Goal: Task Accomplishment & Management: Manage account settings

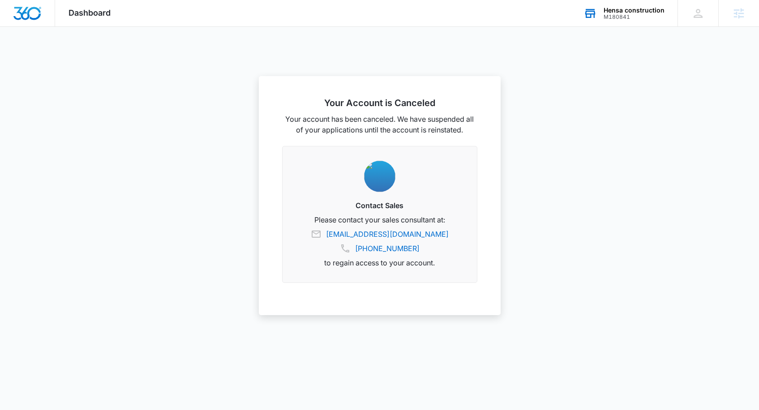
click at [620, 16] on div "M180841" at bounding box center [633, 17] width 61 height 6
type input "madv"
click at [620, 99] on div "MADventures SD1000" at bounding box center [592, 94] width 134 height 27
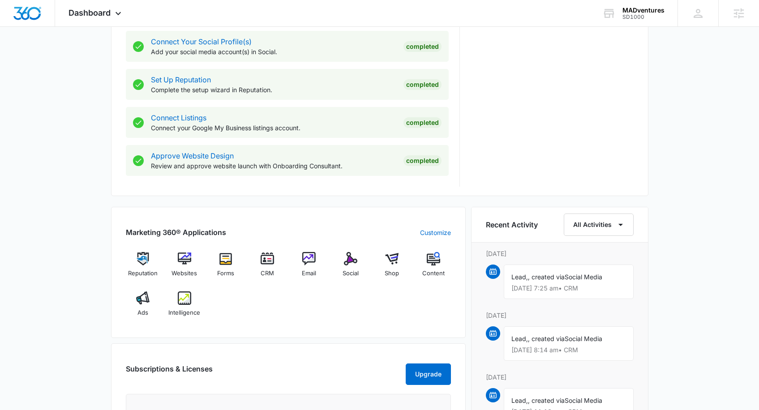
scroll to position [451, 0]
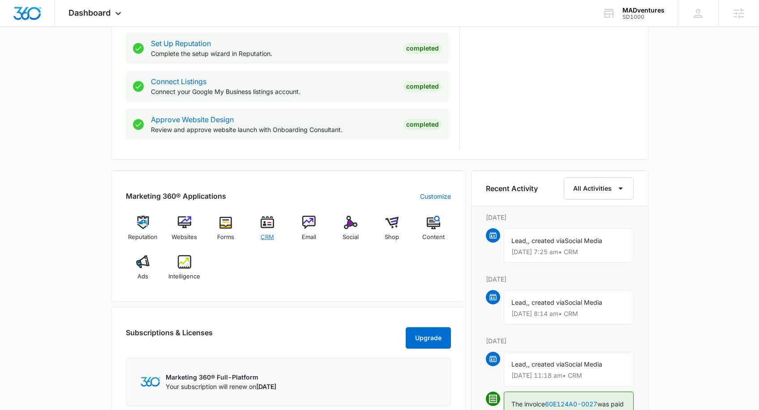
click at [268, 223] on img at bounding box center [267, 222] width 13 height 13
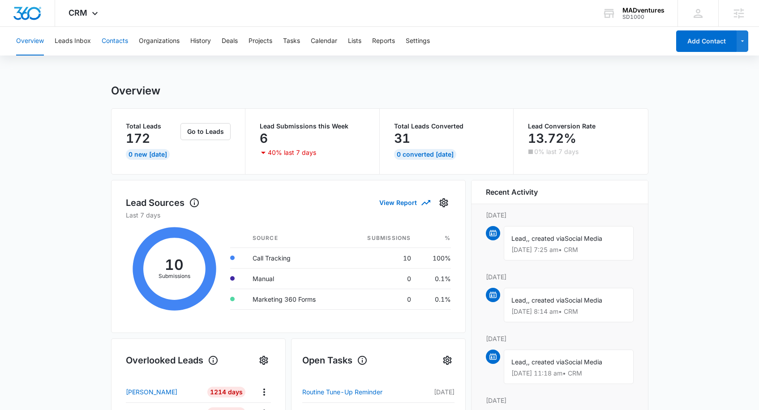
click at [114, 42] on button "Contacts" at bounding box center [115, 41] width 26 height 29
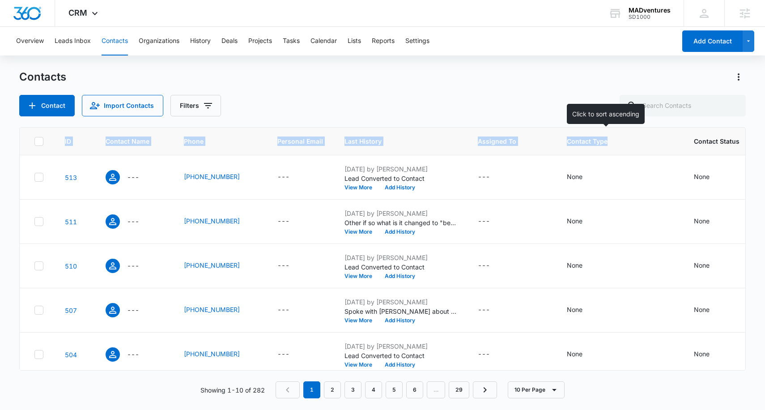
drag, startPoint x: 53, startPoint y: 137, endPoint x: 623, endPoint y: 141, distance: 569.4
click at [619, 141] on tr "ID Contact Name Phone Personal Email Last History Assigned To Contact Type Cont…" at bounding box center [393, 142] width 747 height 28
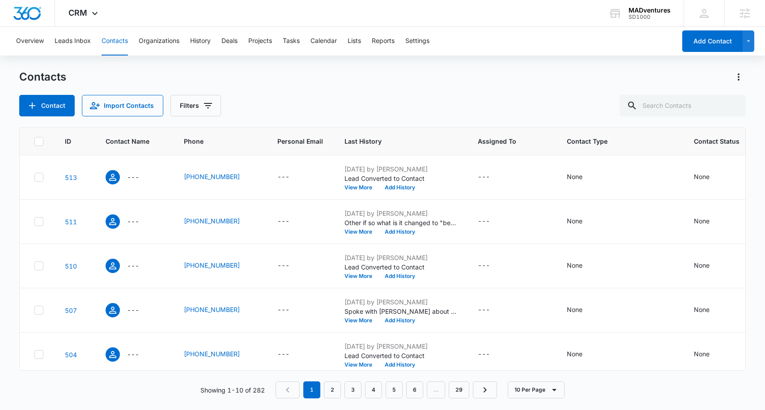
click at [300, 91] on div "Contacts Contact Import Contacts Filters" at bounding box center [382, 93] width 727 height 47
click at [80, 41] on button "Leads Inbox" at bounding box center [73, 41] width 36 height 29
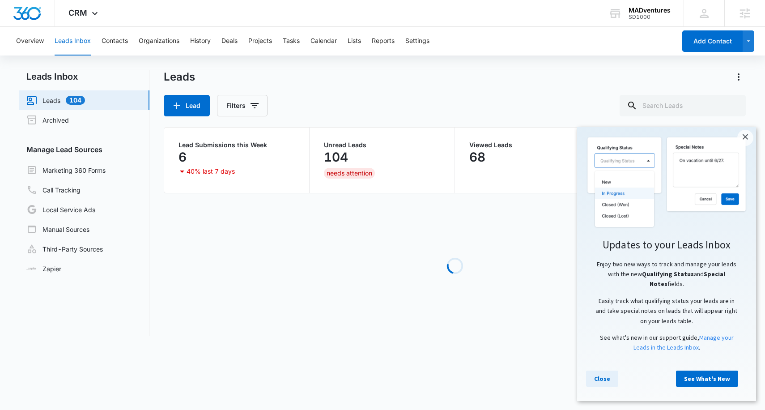
click at [608, 380] on link "Close" at bounding box center [602, 379] width 32 height 16
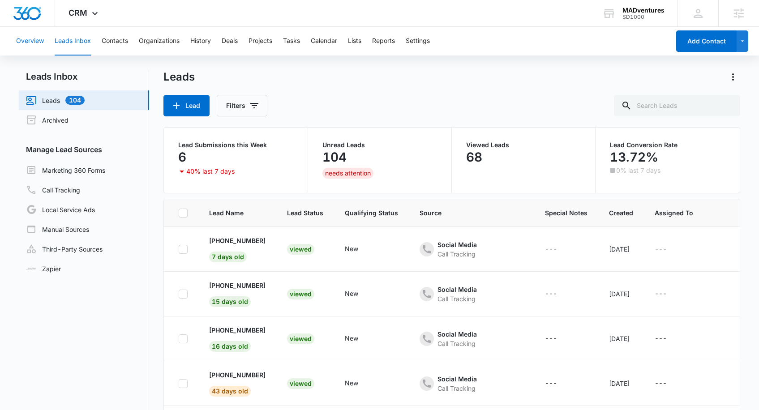
click at [30, 45] on button "Overview" at bounding box center [30, 41] width 28 height 29
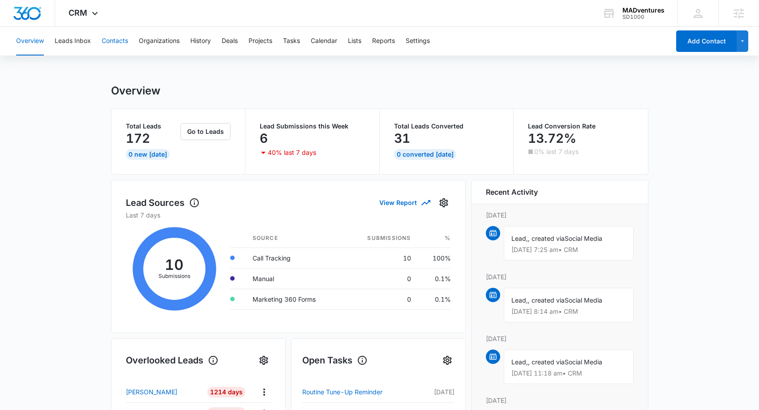
click at [112, 38] on button "Contacts" at bounding box center [115, 41] width 26 height 29
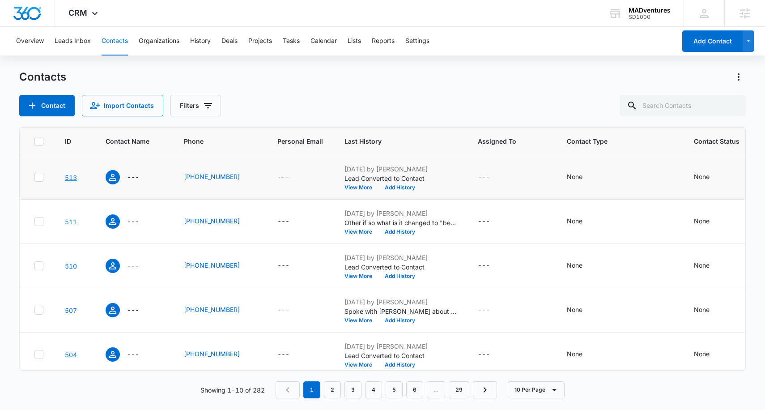
click at [70, 176] on link "513" at bounding box center [71, 178] width 12 height 8
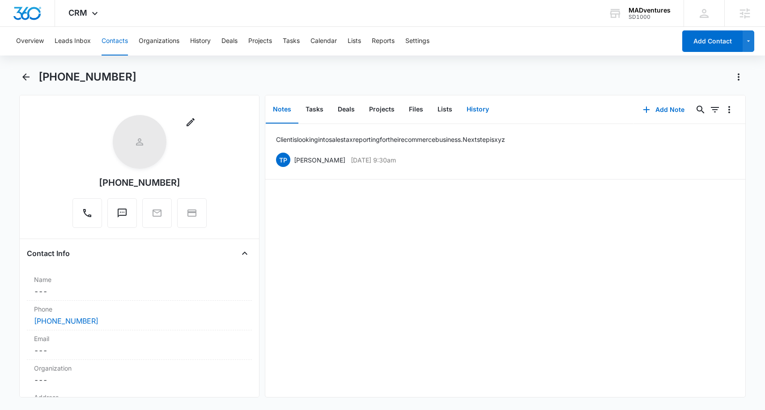
click at [470, 110] on button "History" at bounding box center [478, 110] width 37 height 28
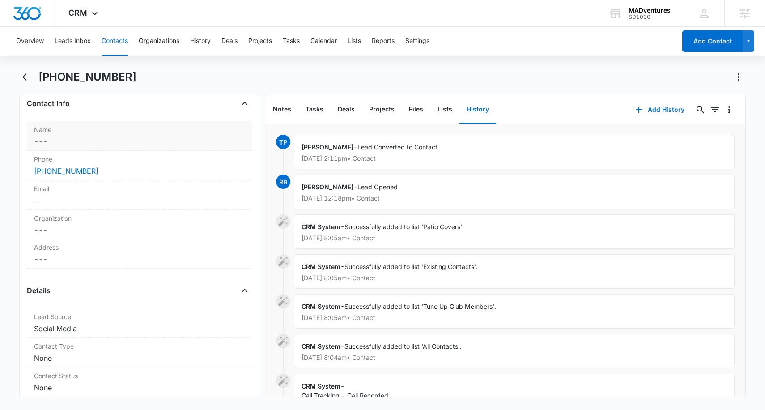
scroll to position [410, 0]
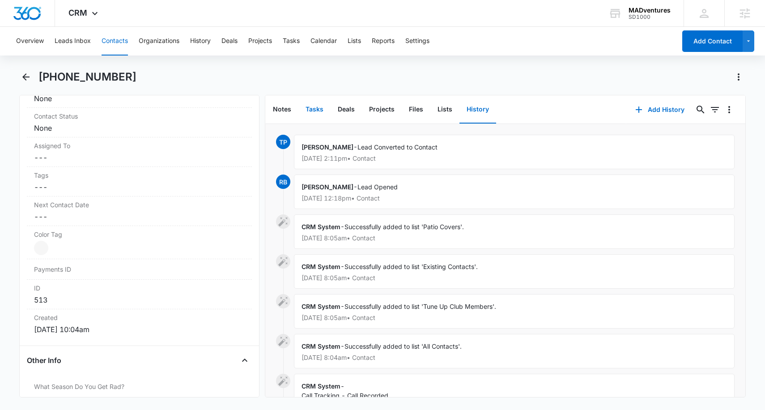
click at [316, 109] on button "Tasks" at bounding box center [315, 110] width 32 height 28
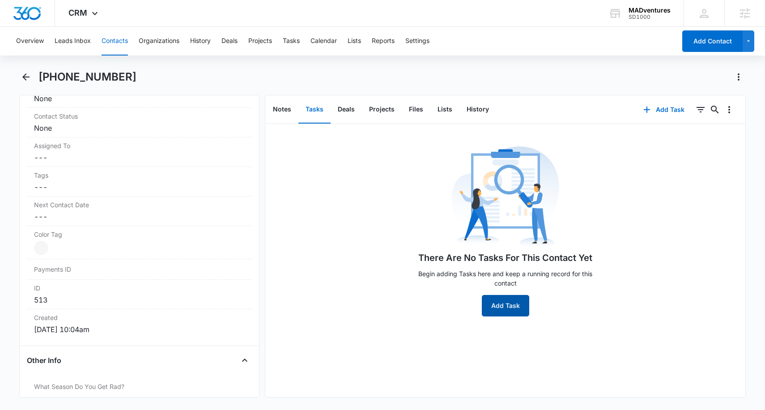
click at [511, 311] on button "Add Task" at bounding box center [505, 305] width 47 height 21
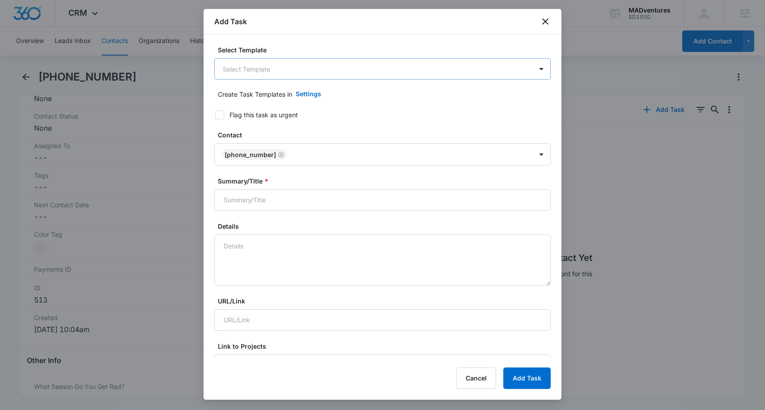
click at [336, 69] on body "CRM Apps Reputation Websites Forms CRM Email Social Shop Content Ads Intelligen…" at bounding box center [382, 205] width 765 height 410
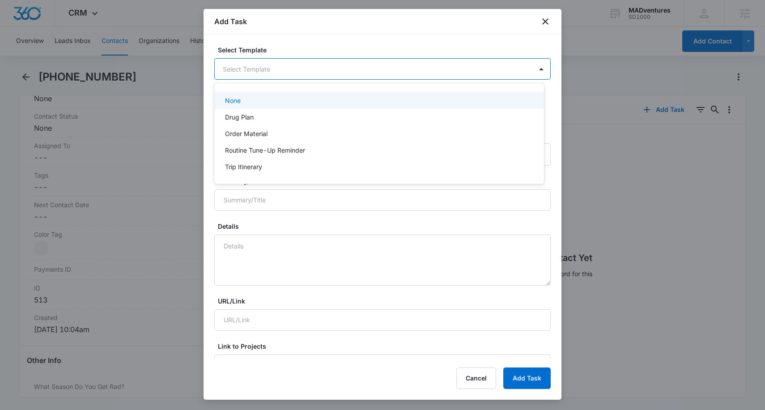
click at [375, 42] on div at bounding box center [382, 205] width 765 height 410
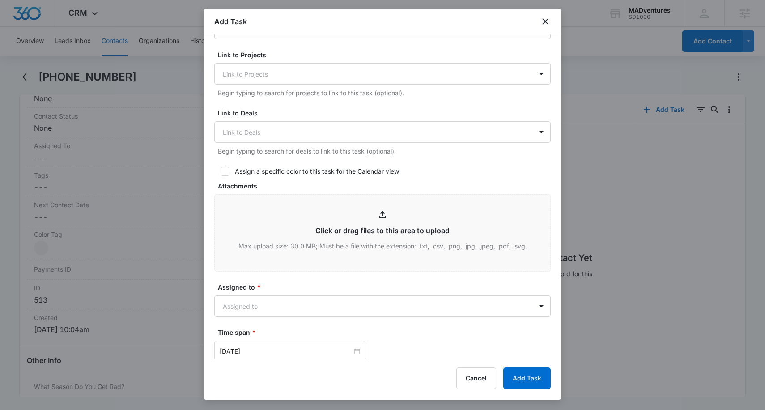
scroll to position [340, 0]
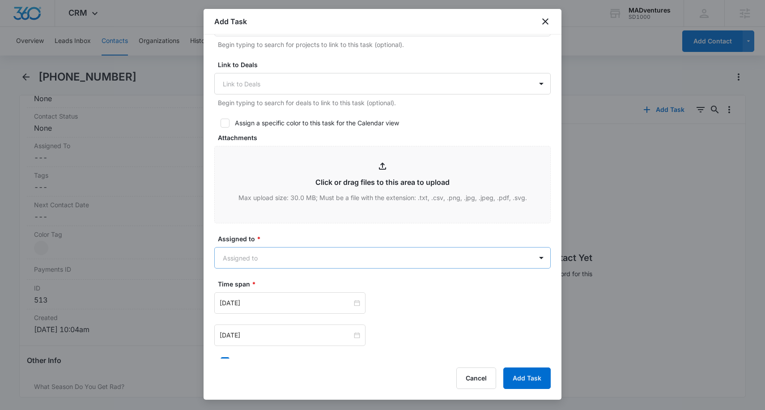
click at [325, 251] on body "CRM Apps Reputation Websites Forms CRM Email Social Shop Content Ads Intelligen…" at bounding box center [382, 205] width 765 height 410
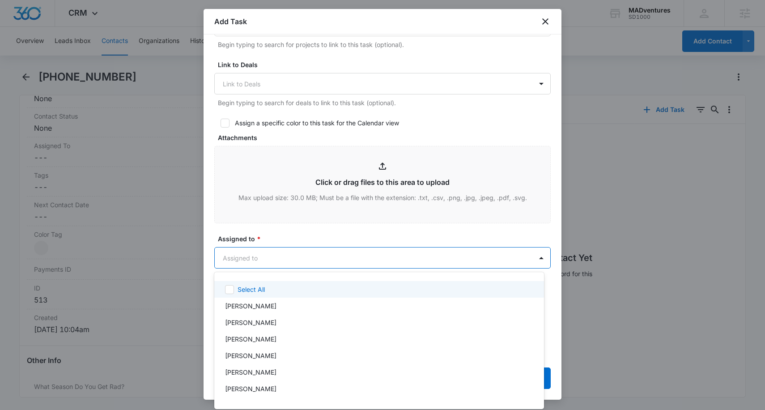
click at [342, 229] on div at bounding box center [382, 205] width 765 height 410
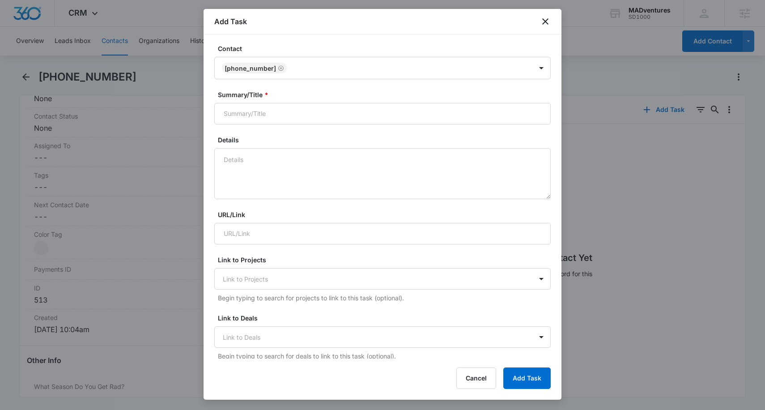
scroll to position [0, 0]
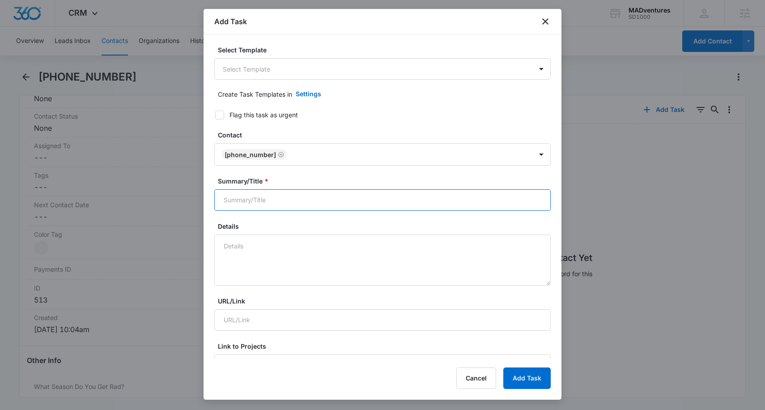
click at [275, 199] on input "Summary/Title *" at bounding box center [382, 199] width 337 height 21
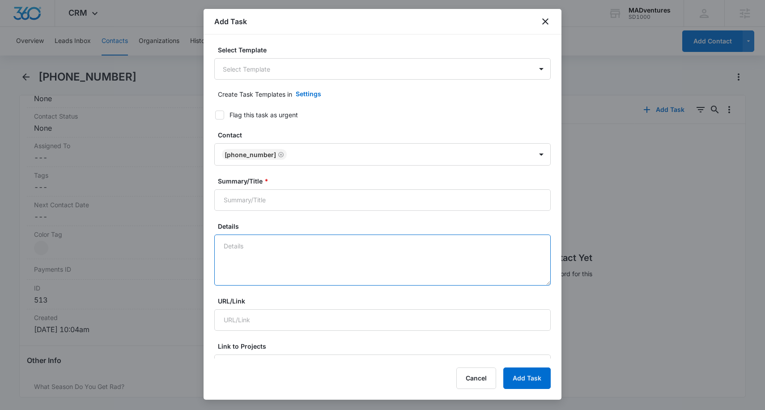
click at [253, 256] on textarea "Details" at bounding box center [382, 260] width 337 height 51
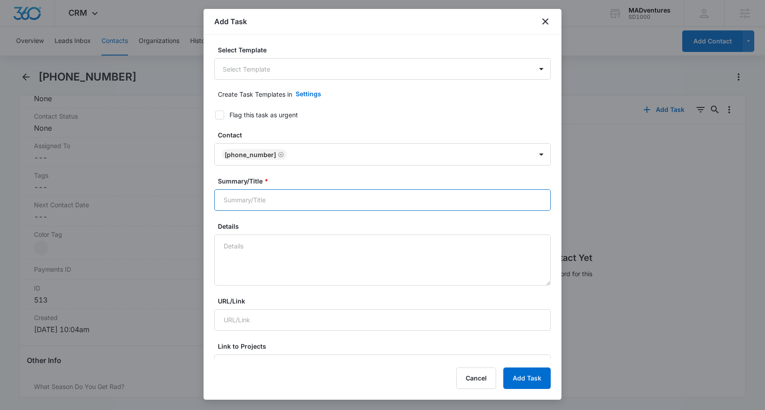
drag, startPoint x: 253, startPoint y: 206, endPoint x: 256, endPoint y: 222, distance: 15.9
click at [253, 206] on input "Summary/Title *" at bounding box center [382, 199] width 337 height 21
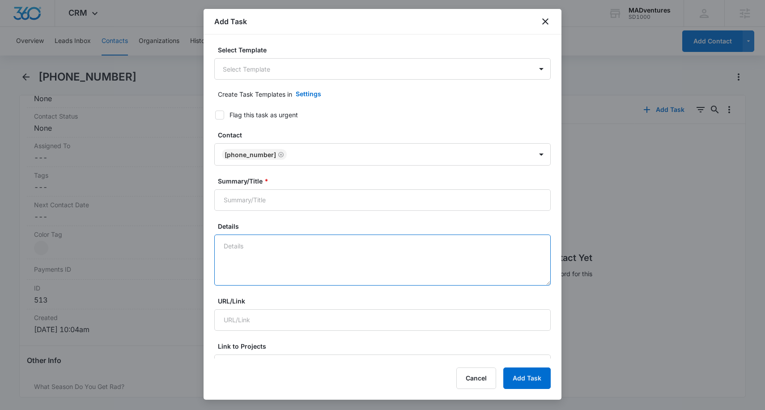
click at [266, 255] on textarea "Details" at bounding box center [382, 260] width 337 height 51
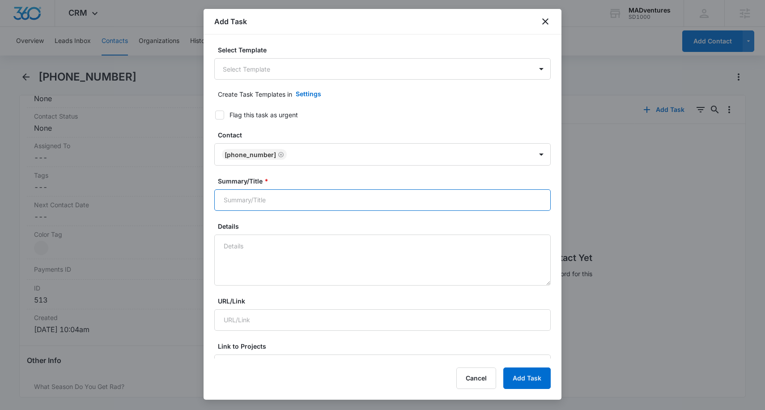
click at [291, 202] on input "Summary/Title *" at bounding box center [382, 199] width 337 height 21
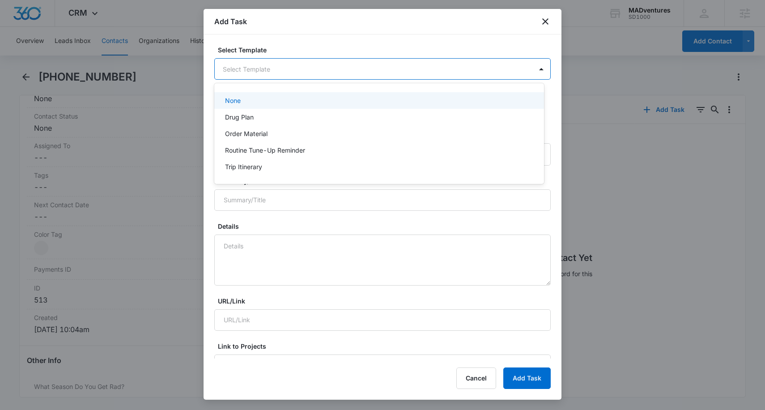
click at [317, 72] on body "CRM Apps Reputation Websites Forms CRM Email Social Shop Content Ads Intelligen…" at bounding box center [382, 205] width 765 height 410
click at [430, 38] on div at bounding box center [382, 205] width 765 height 410
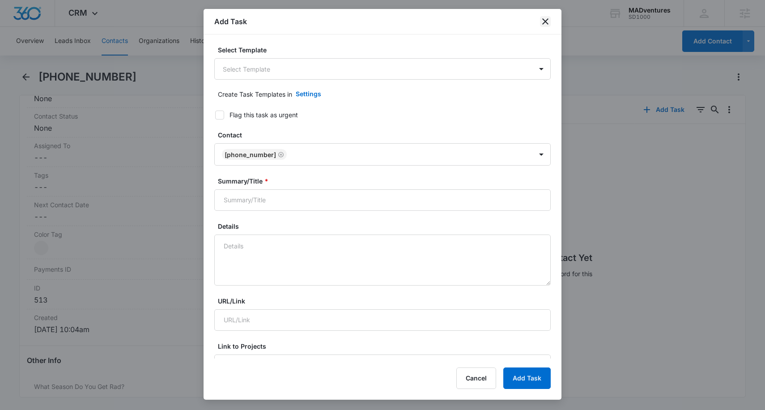
click at [547, 18] on icon "close" at bounding box center [545, 21] width 11 height 11
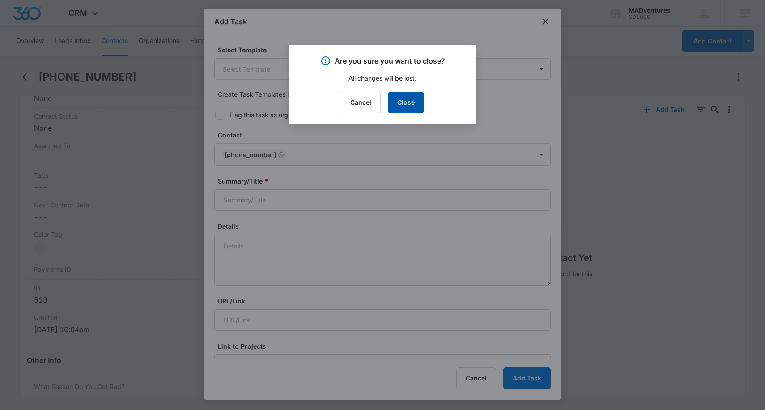
click at [406, 107] on button "Close" at bounding box center [406, 102] width 36 height 21
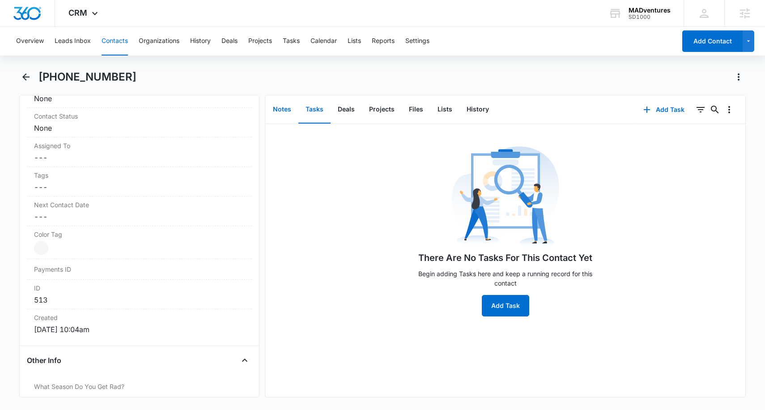
click at [274, 106] on button "Notes" at bounding box center [282, 110] width 33 height 28
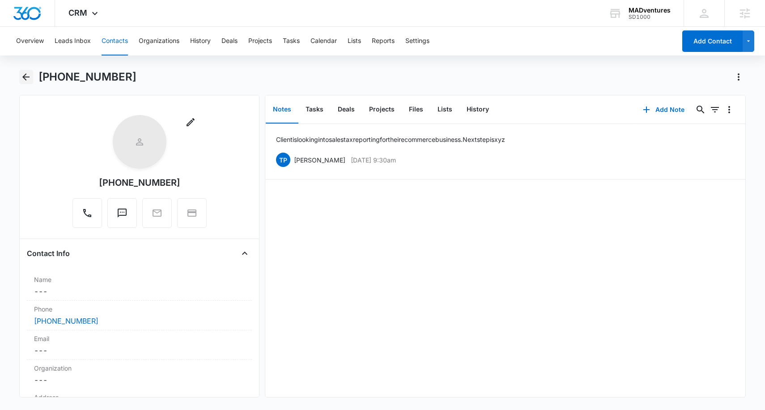
click at [26, 79] on icon "Back" at bounding box center [26, 77] width 11 height 11
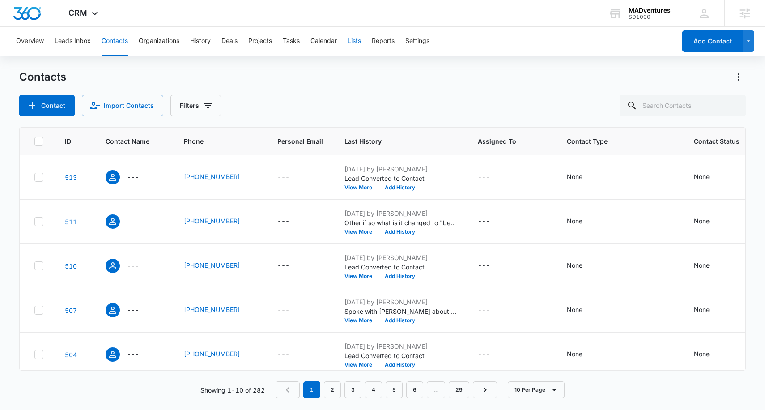
click at [352, 40] on button "Lists" at bounding box center [354, 41] width 13 height 29
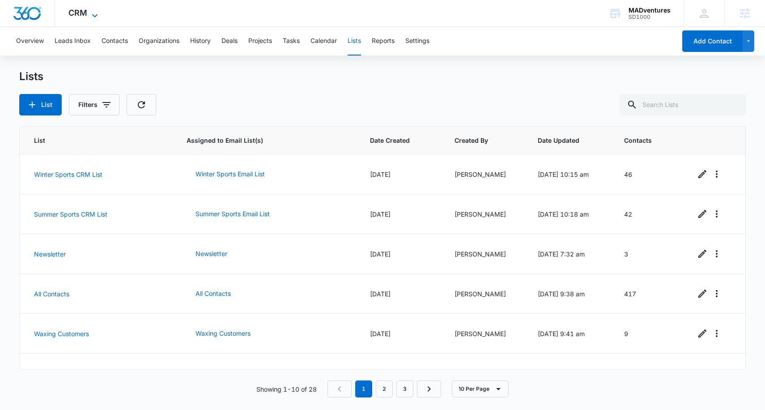
click at [82, 12] on span "CRM" at bounding box center [77, 12] width 19 height 9
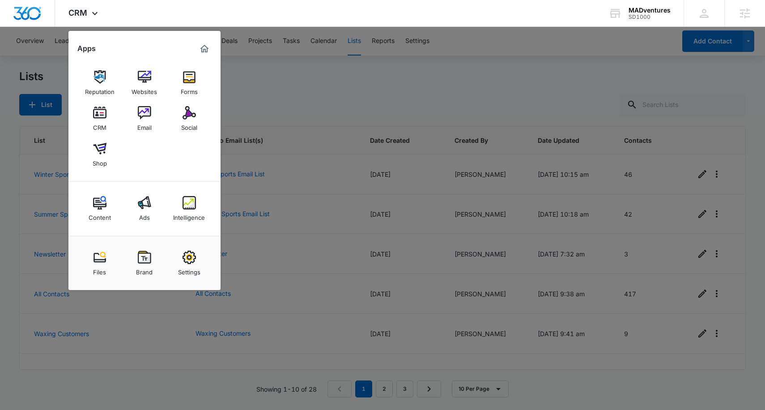
click at [324, 60] on div at bounding box center [382, 205] width 765 height 410
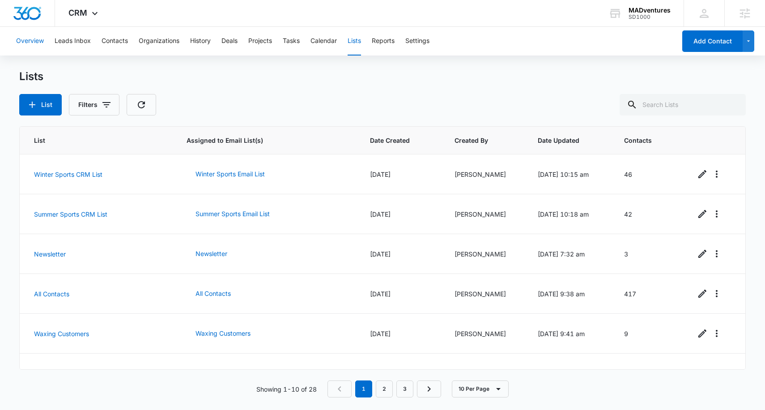
click at [27, 43] on button "Overview" at bounding box center [30, 41] width 28 height 29
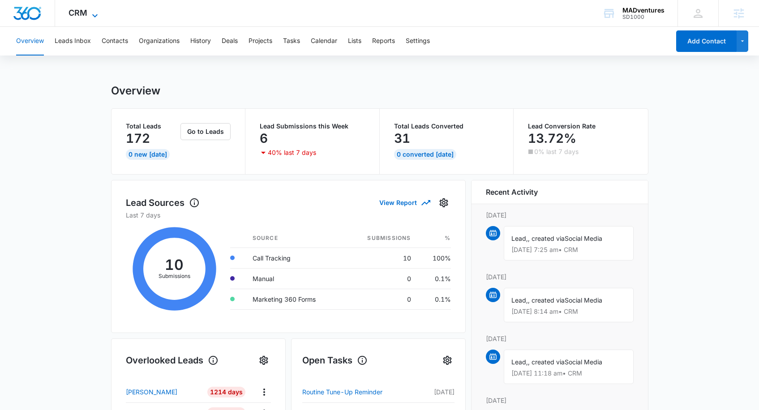
click at [96, 11] on icon at bounding box center [95, 15] width 11 height 11
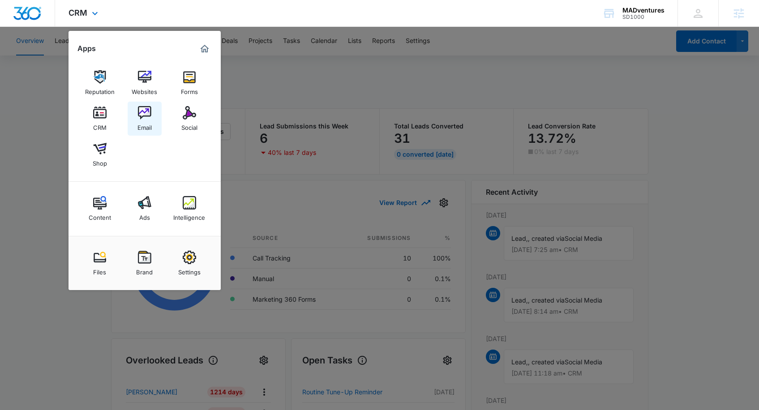
click at [140, 113] on img at bounding box center [144, 112] width 13 height 13
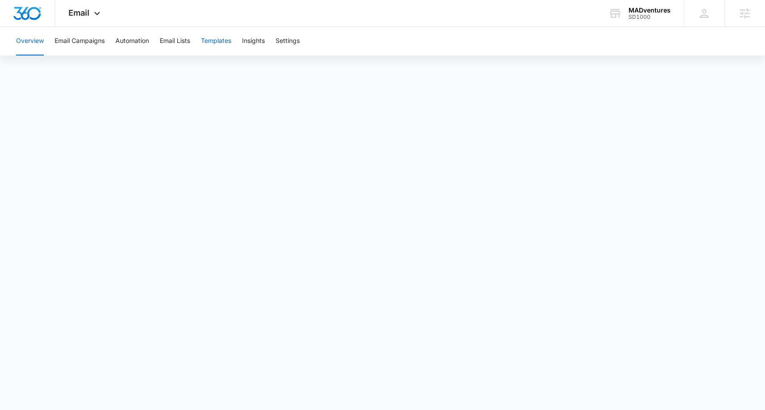
click at [217, 41] on button "Templates" at bounding box center [216, 41] width 30 height 29
click at [78, 14] on span "Email" at bounding box center [78, 12] width 21 height 9
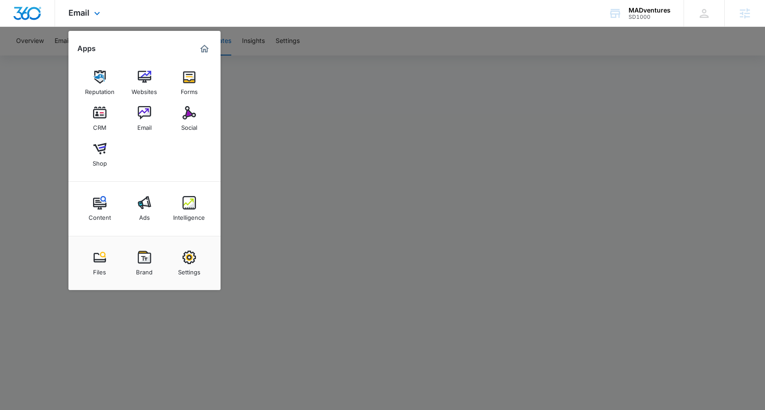
click at [28, 16] on img "Dashboard" at bounding box center [27, 13] width 29 height 13
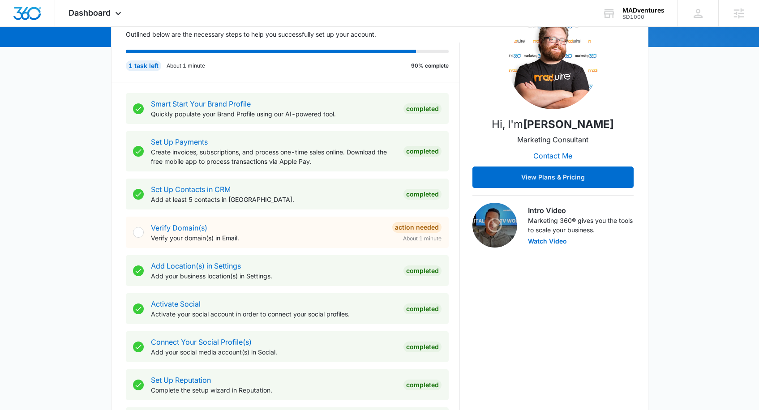
scroll to position [380, 0]
